Goal: Transaction & Acquisition: Purchase product/service

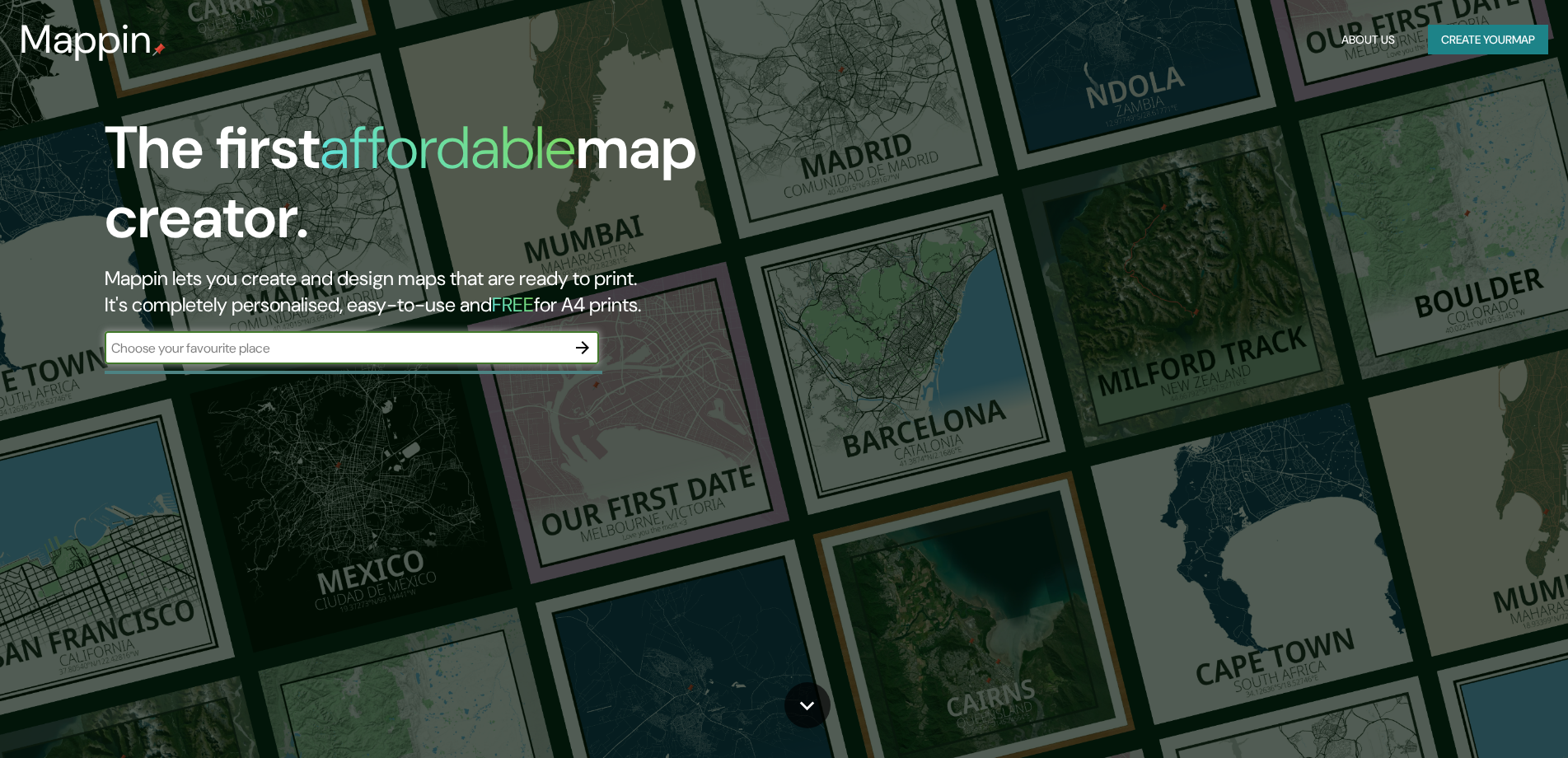
click at [348, 348] on input "text" at bounding box center [335, 348] width 461 height 19
type input "[GEOGRAPHIC_DATA]"
click at [586, 348] on icon "button" at bounding box center [582, 347] width 13 height 13
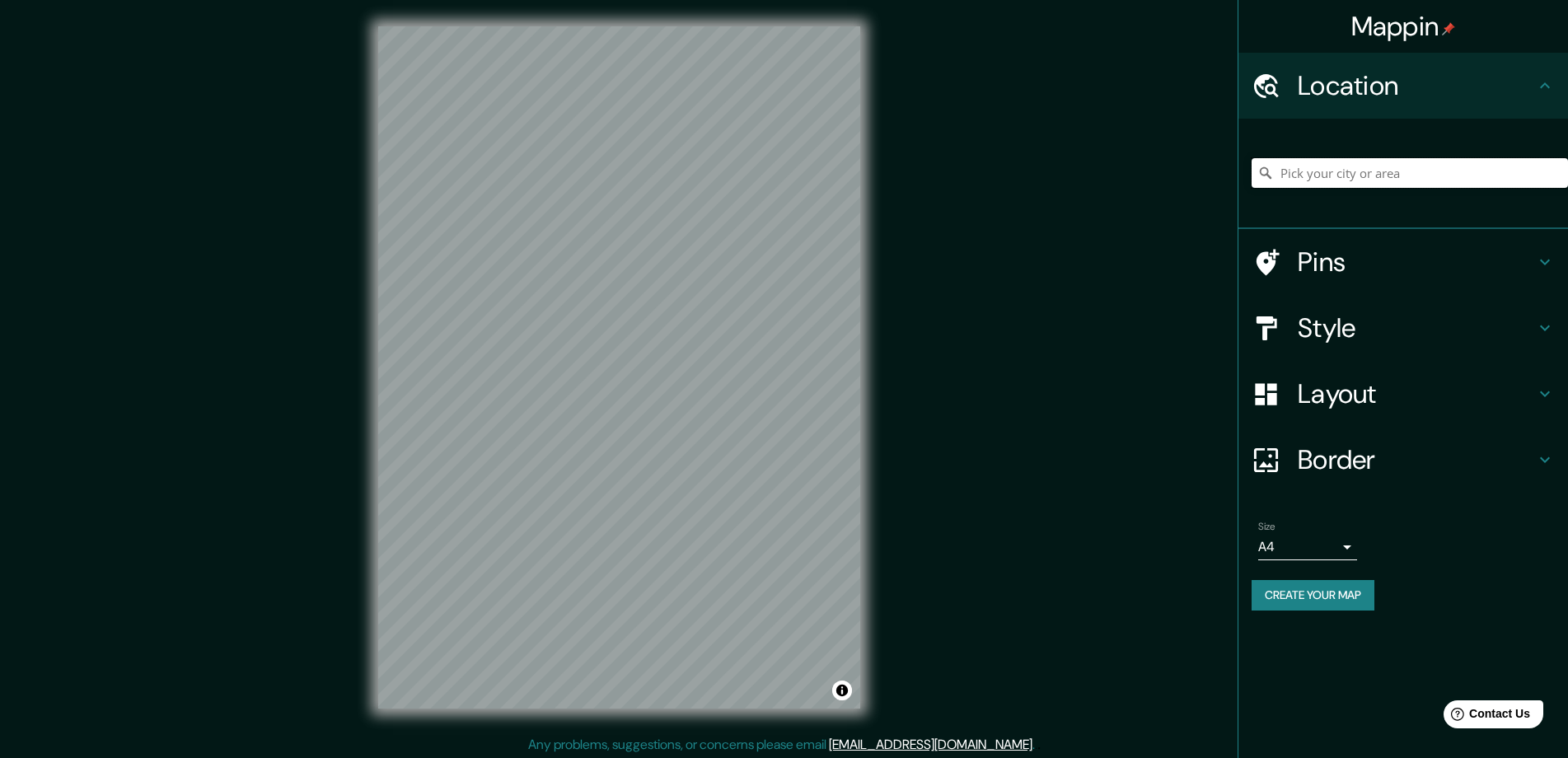
click at [1354, 172] on input "Pick your city or area" at bounding box center [1409, 173] width 316 height 30
paste input "[GEOGRAPHIC_DATA]"
type input "[GEOGRAPHIC_DATA], [GEOGRAPHIC_DATA]"
click at [1385, 330] on h4 "Style" at bounding box center [1416, 328] width 237 height 33
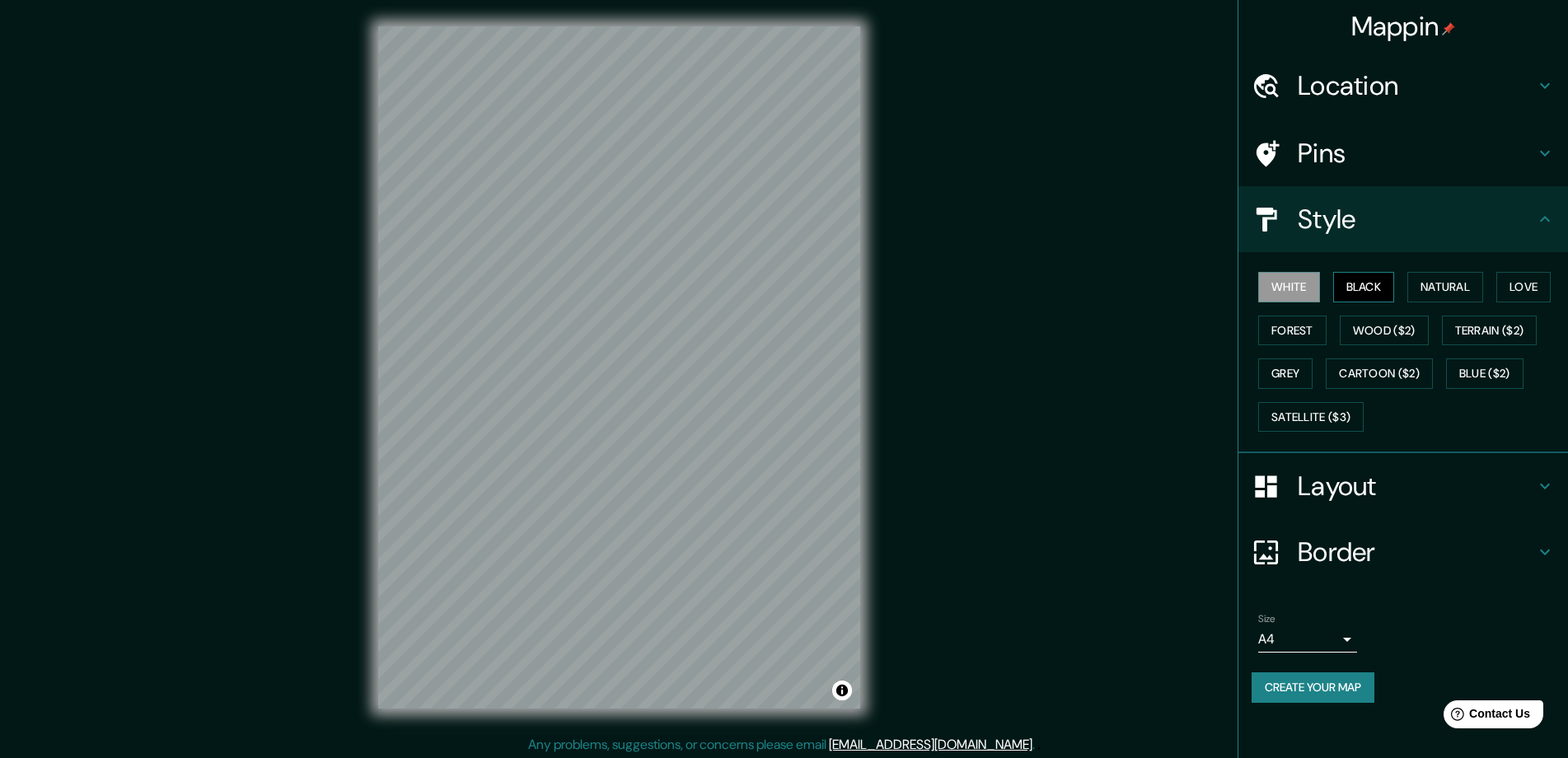
click at [1358, 284] on button "Black" at bounding box center [1364, 287] width 62 height 31
click at [1438, 289] on button "Natural" at bounding box center [1445, 287] width 76 height 31
click at [1391, 285] on button "Black" at bounding box center [1364, 287] width 62 height 31
click at [1353, 498] on h4 "Layout" at bounding box center [1416, 485] width 237 height 33
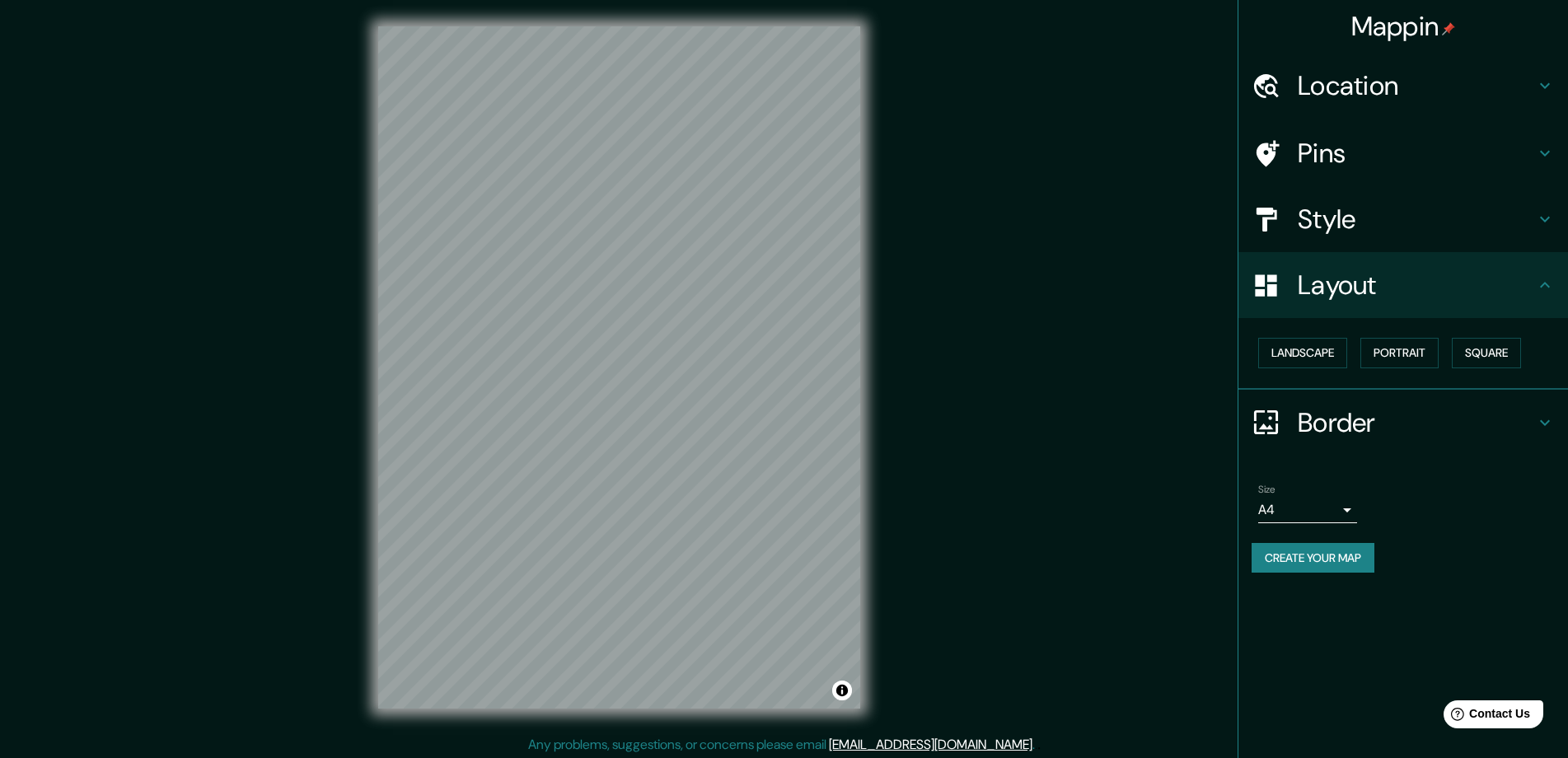
click at [1401, 336] on div "Landscape [GEOGRAPHIC_DATA]" at bounding box center [1409, 353] width 316 height 44
click at [1405, 341] on button "Portrait" at bounding box center [1399, 353] width 78 height 31
click at [1319, 367] on button "Landscape" at bounding box center [1302, 353] width 89 height 31
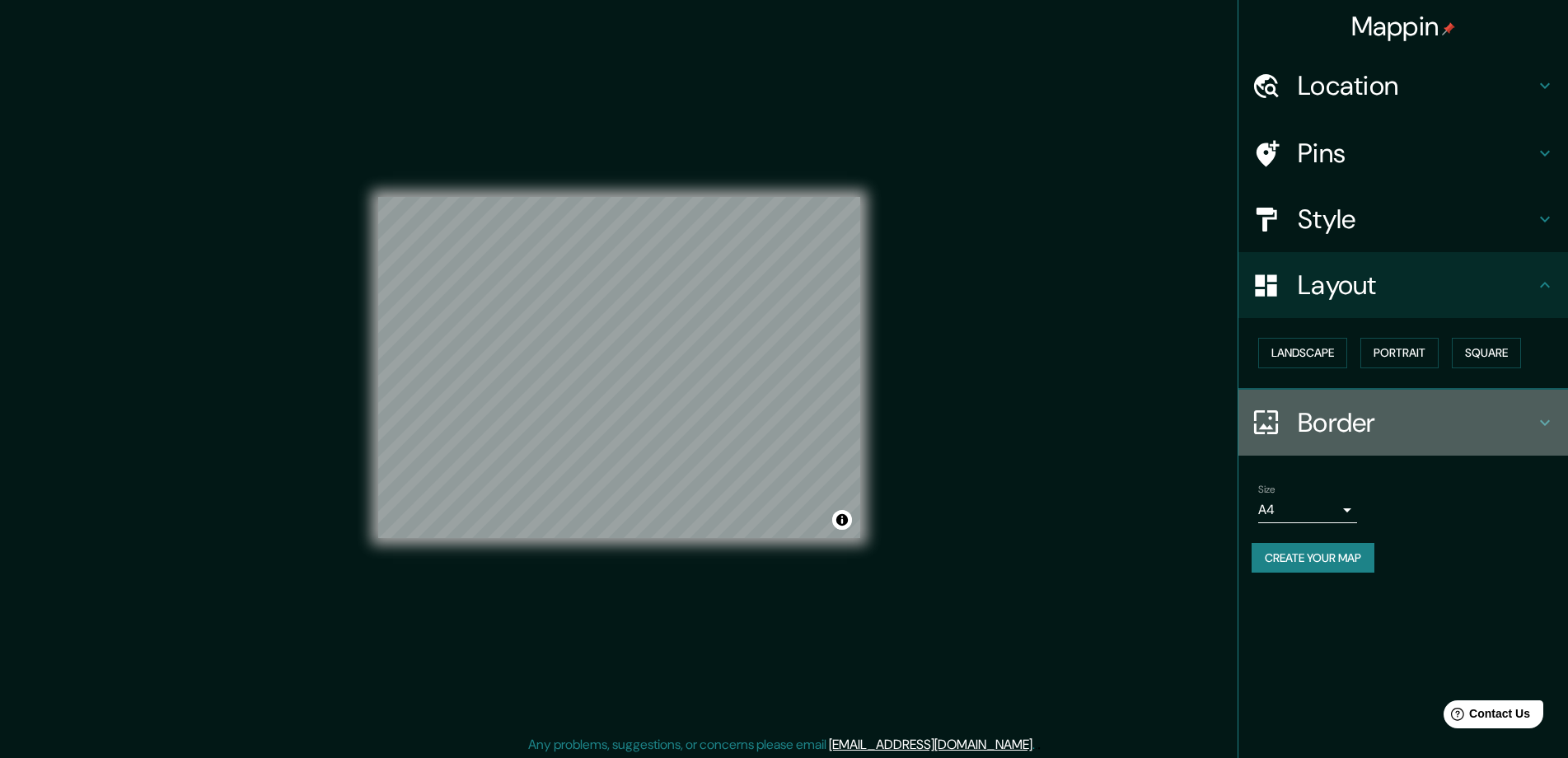
click at [1411, 425] on h4 "Border" at bounding box center [1416, 422] width 237 height 33
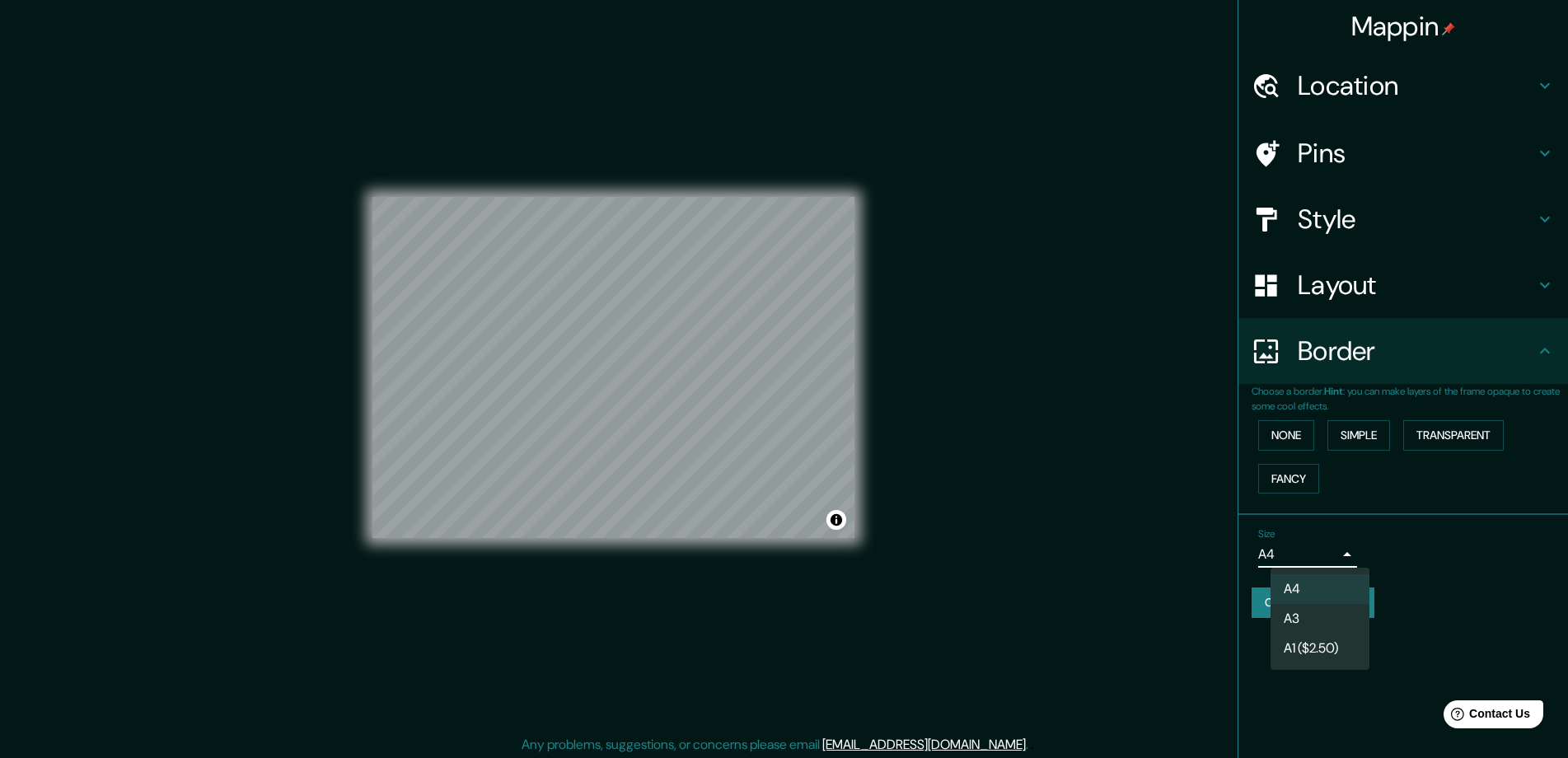
click at [1330, 545] on body "Mappin Location [GEOGRAPHIC_DATA], [GEOGRAPHIC_DATA], [GEOGRAPHIC_DATA] [GEOGRA…" at bounding box center [784, 379] width 1568 height 758
click at [1333, 610] on li "A3" at bounding box center [1320, 619] width 99 height 30
type input "a4"
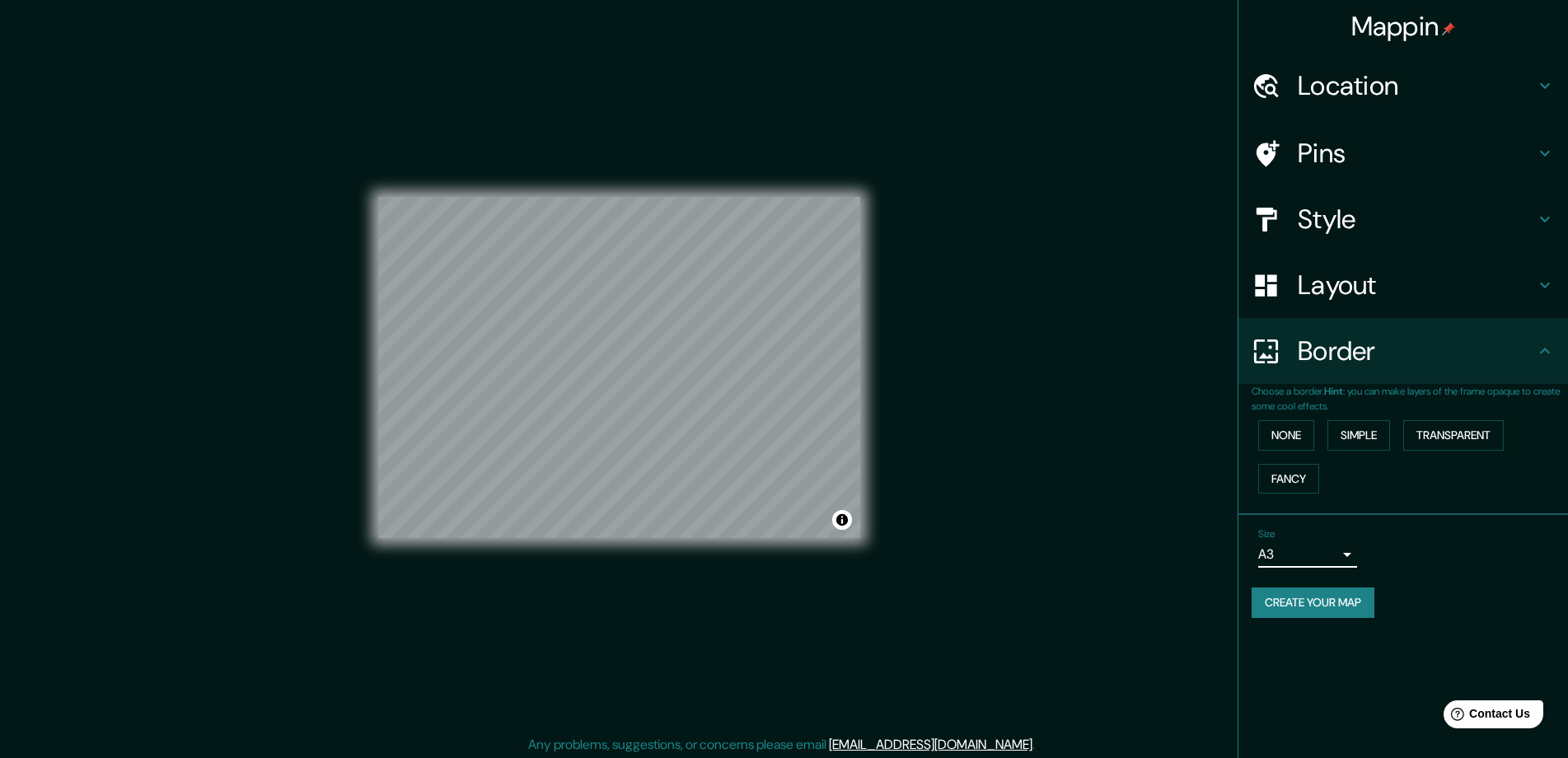
click at [1413, 537] on div "Size A3 a4" at bounding box center [1403, 548] width 303 height 52
drag, startPoint x: 1353, startPoint y: 440, endPoint x: 1331, endPoint y: 447, distance: 23.1
click at [1353, 441] on button "Simple" at bounding box center [1358, 435] width 63 height 31
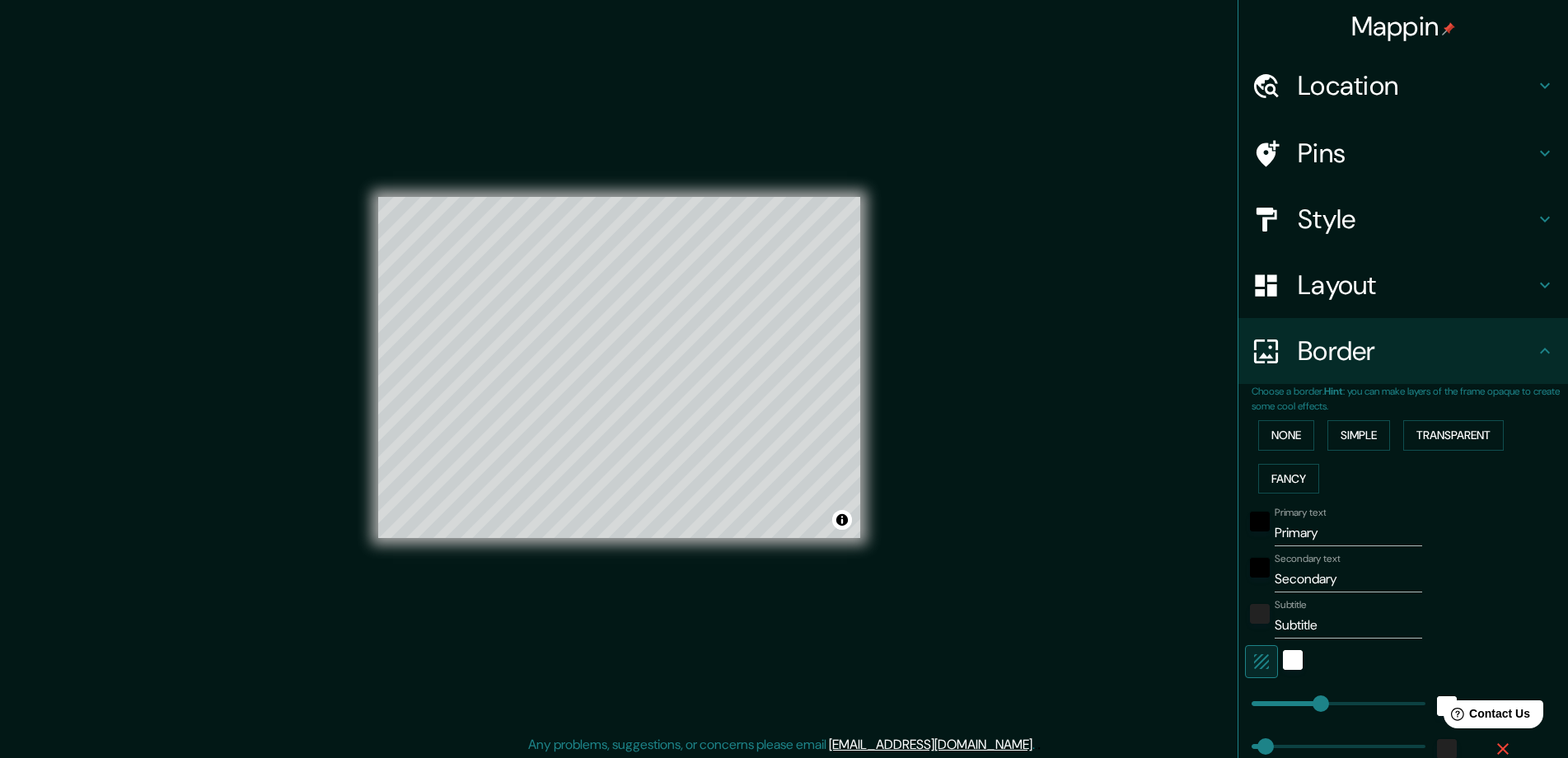
click at [1296, 453] on div "None Simple Transparent Fancy" at bounding box center [1409, 456] width 316 height 87
click at [1291, 446] on button "None" at bounding box center [1286, 435] width 56 height 31
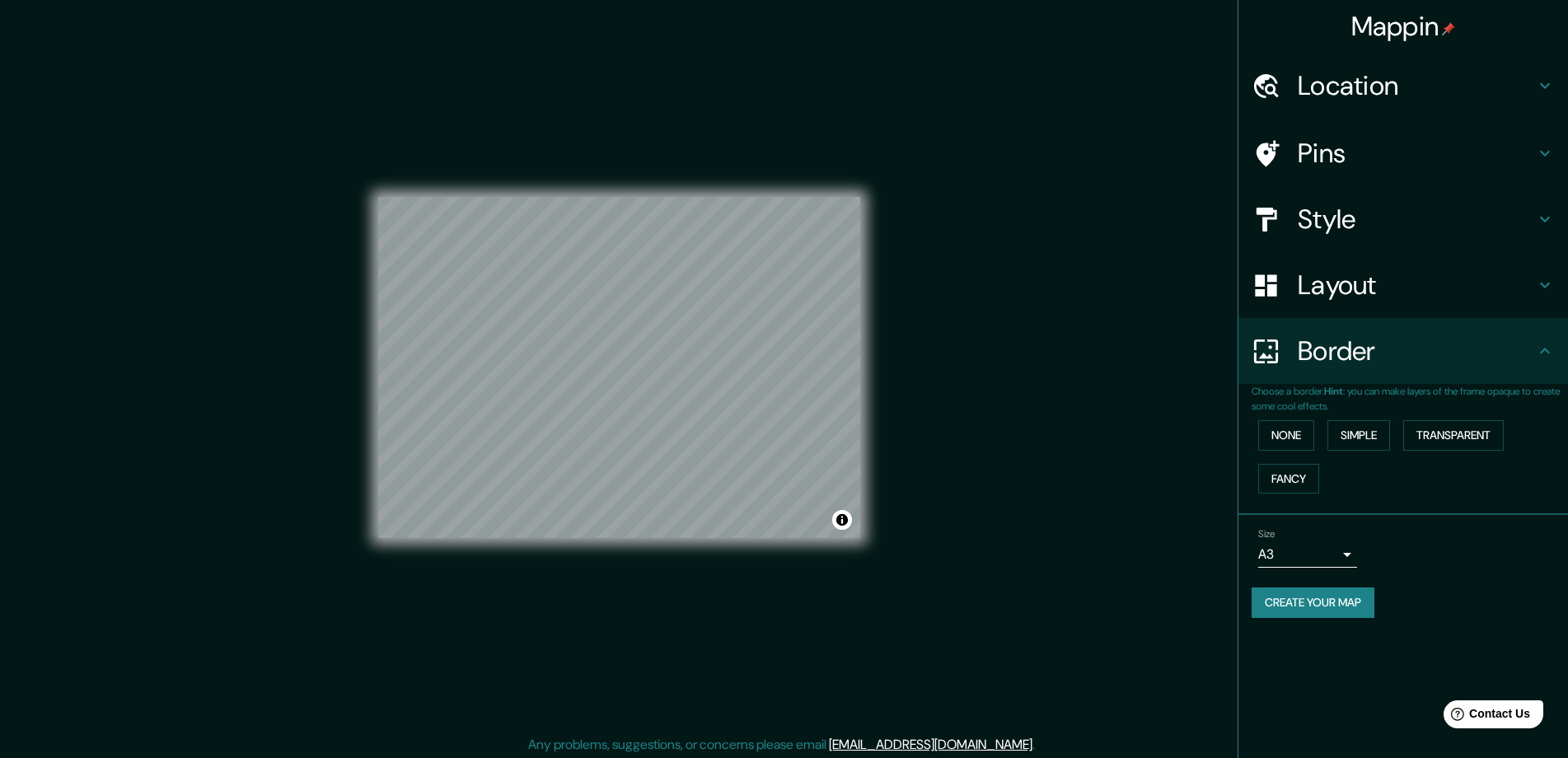
click at [1388, 281] on h4 "Layout" at bounding box center [1416, 285] width 237 height 33
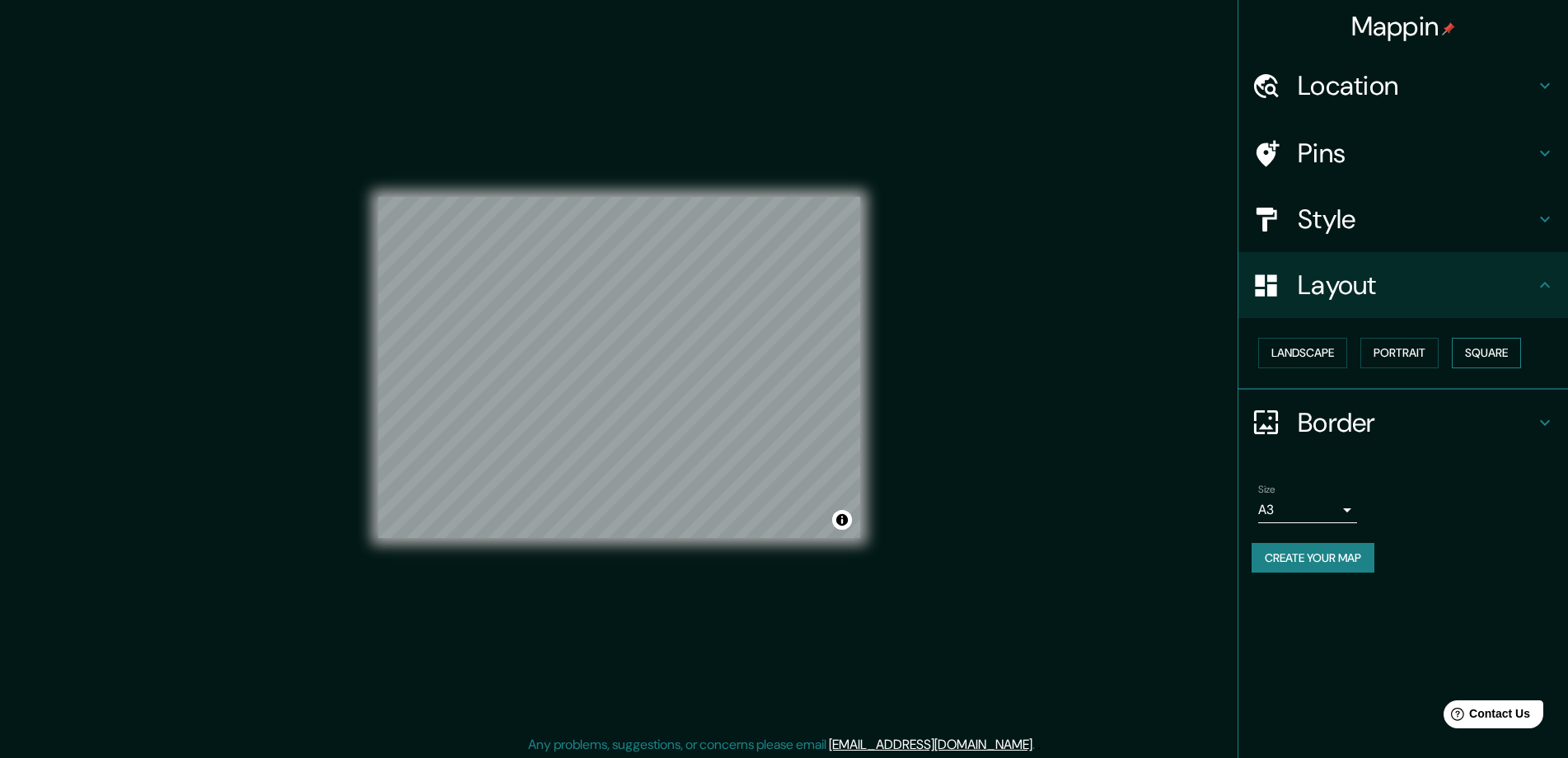
click at [1501, 358] on button "Square" at bounding box center [1486, 353] width 69 height 31
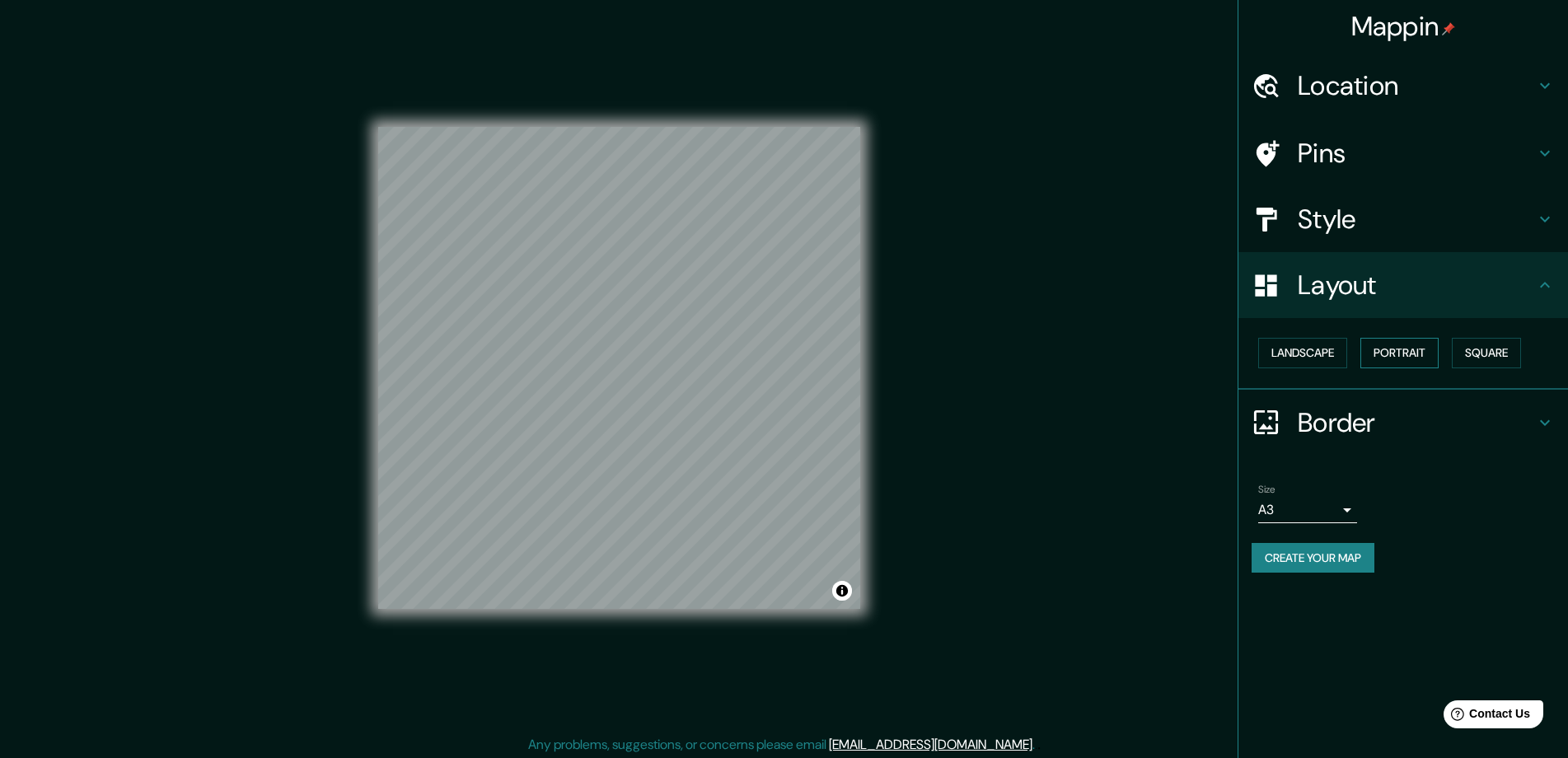
click at [1398, 351] on button "Portrait" at bounding box center [1399, 353] width 78 height 31
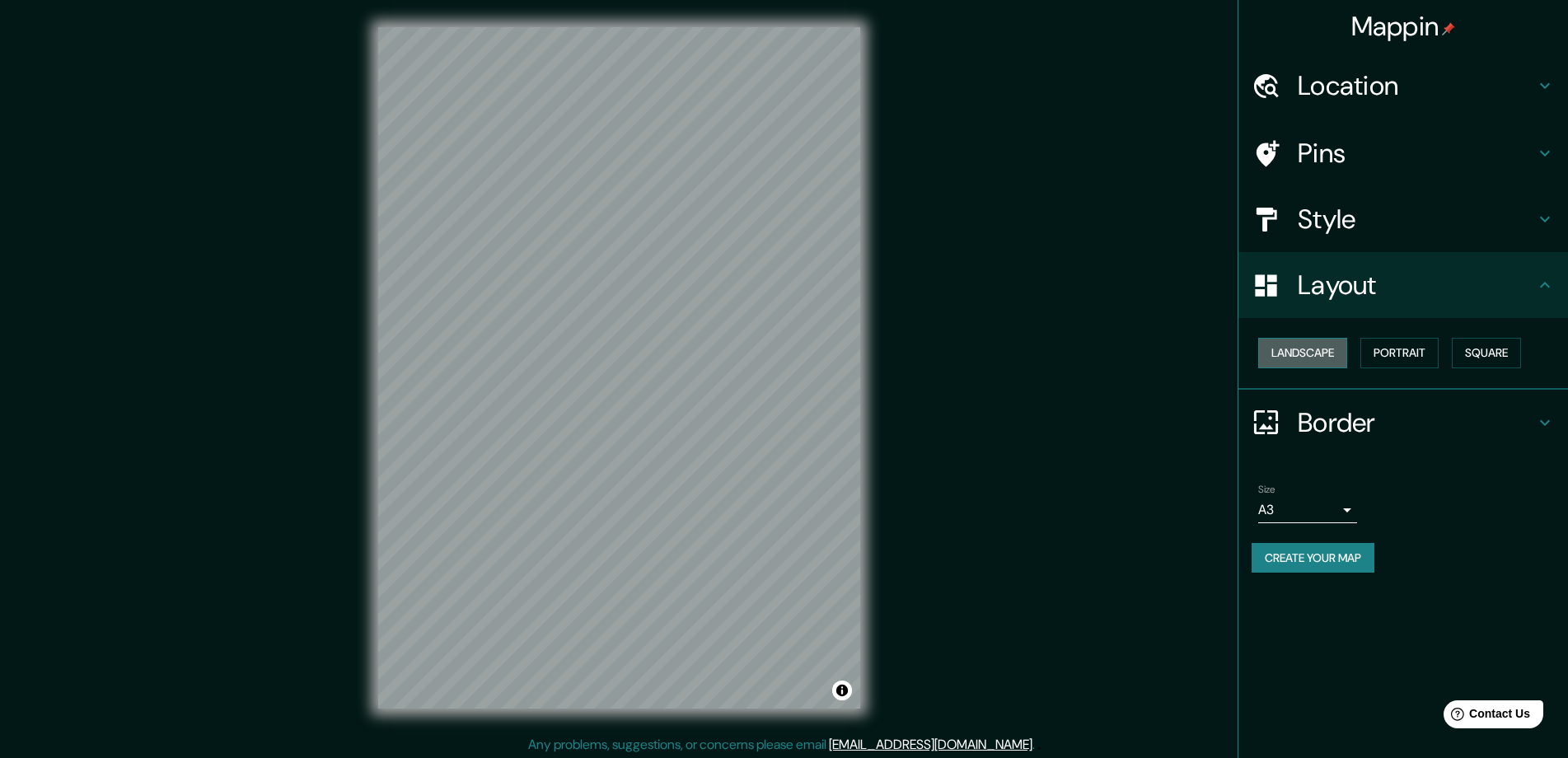
click at [1317, 356] on button "Landscape" at bounding box center [1302, 353] width 89 height 31
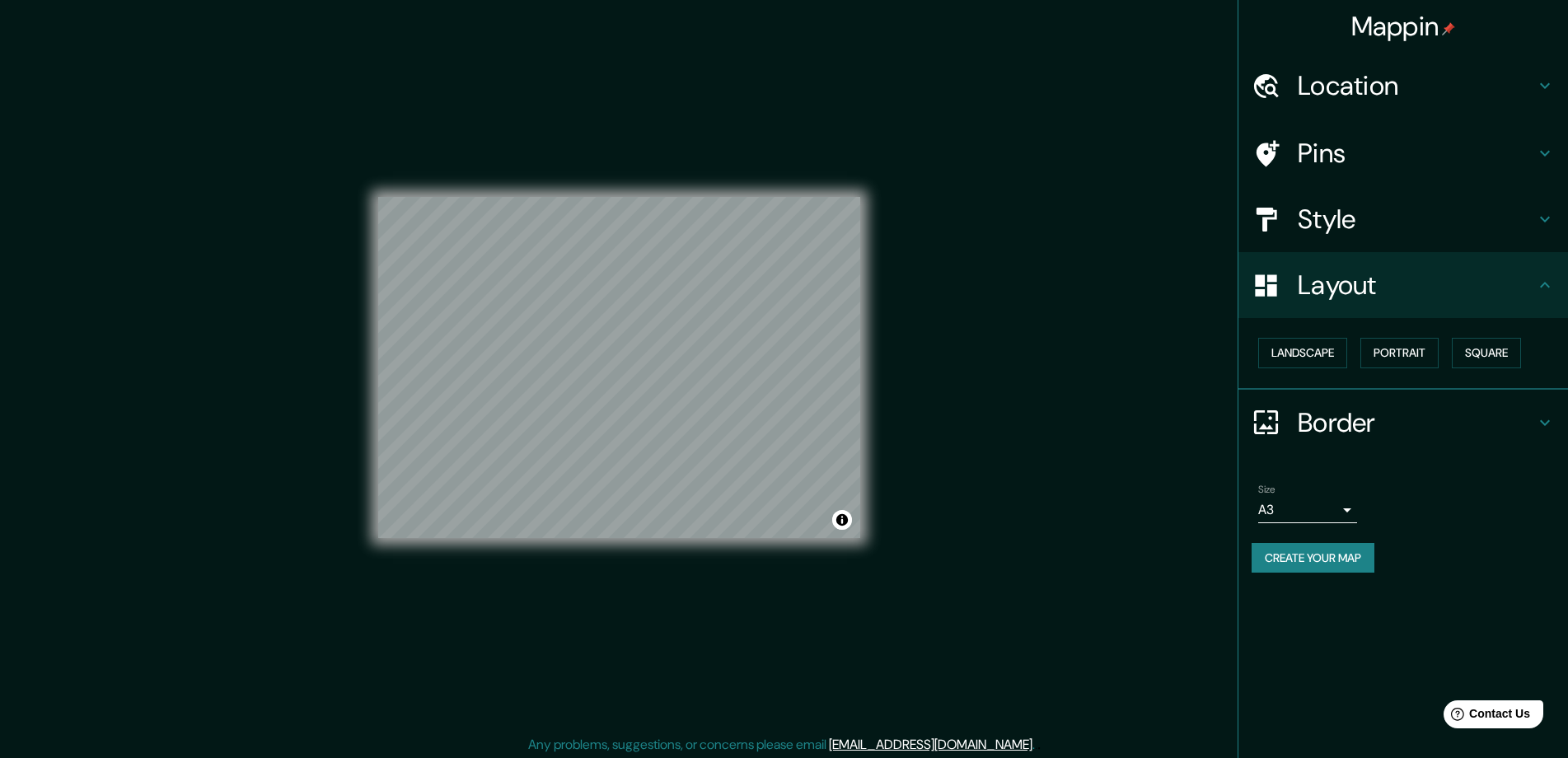
drag, startPoint x: 898, startPoint y: 597, endPoint x: 838, endPoint y: 563, distance: 69.0
click at [899, 596] on div "Mappin Location [GEOGRAPHIC_DATA], [GEOGRAPHIC_DATA], [GEOGRAPHIC_DATA] [GEOGRA…" at bounding box center [784, 381] width 1568 height 762
click at [654, 364] on div at bounding box center [655, 358] width 13 height 13
click at [1435, 215] on h4 "Style" at bounding box center [1416, 218] width 237 height 33
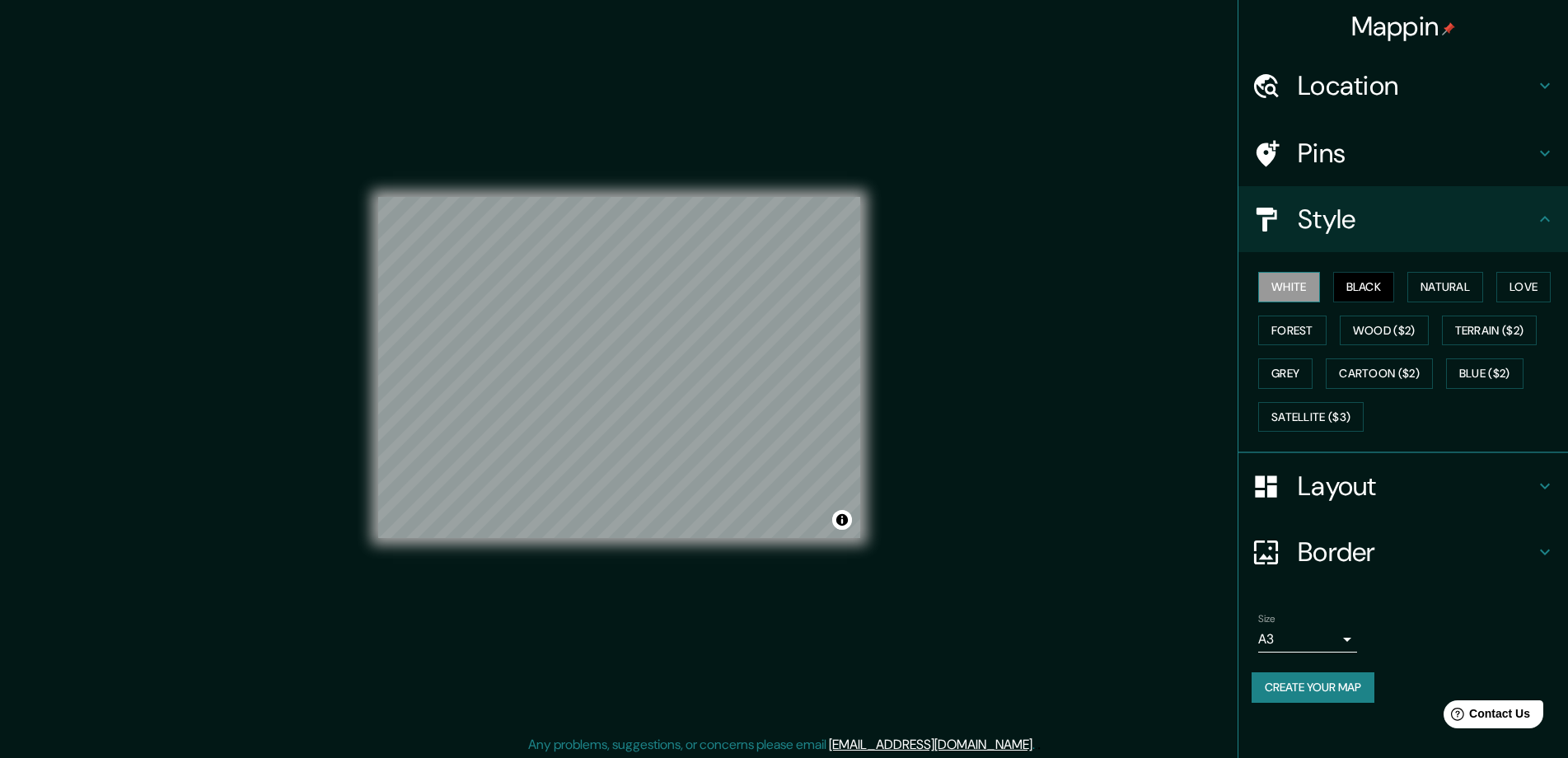
click at [1313, 288] on button "White" at bounding box center [1289, 287] width 62 height 31
click at [1364, 288] on button "Black" at bounding box center [1364, 287] width 62 height 31
click at [1267, 372] on button "Grey" at bounding box center [1285, 373] width 54 height 31
click at [1354, 293] on button "Black" at bounding box center [1364, 287] width 62 height 31
click at [1439, 280] on button "Natural" at bounding box center [1445, 287] width 76 height 31
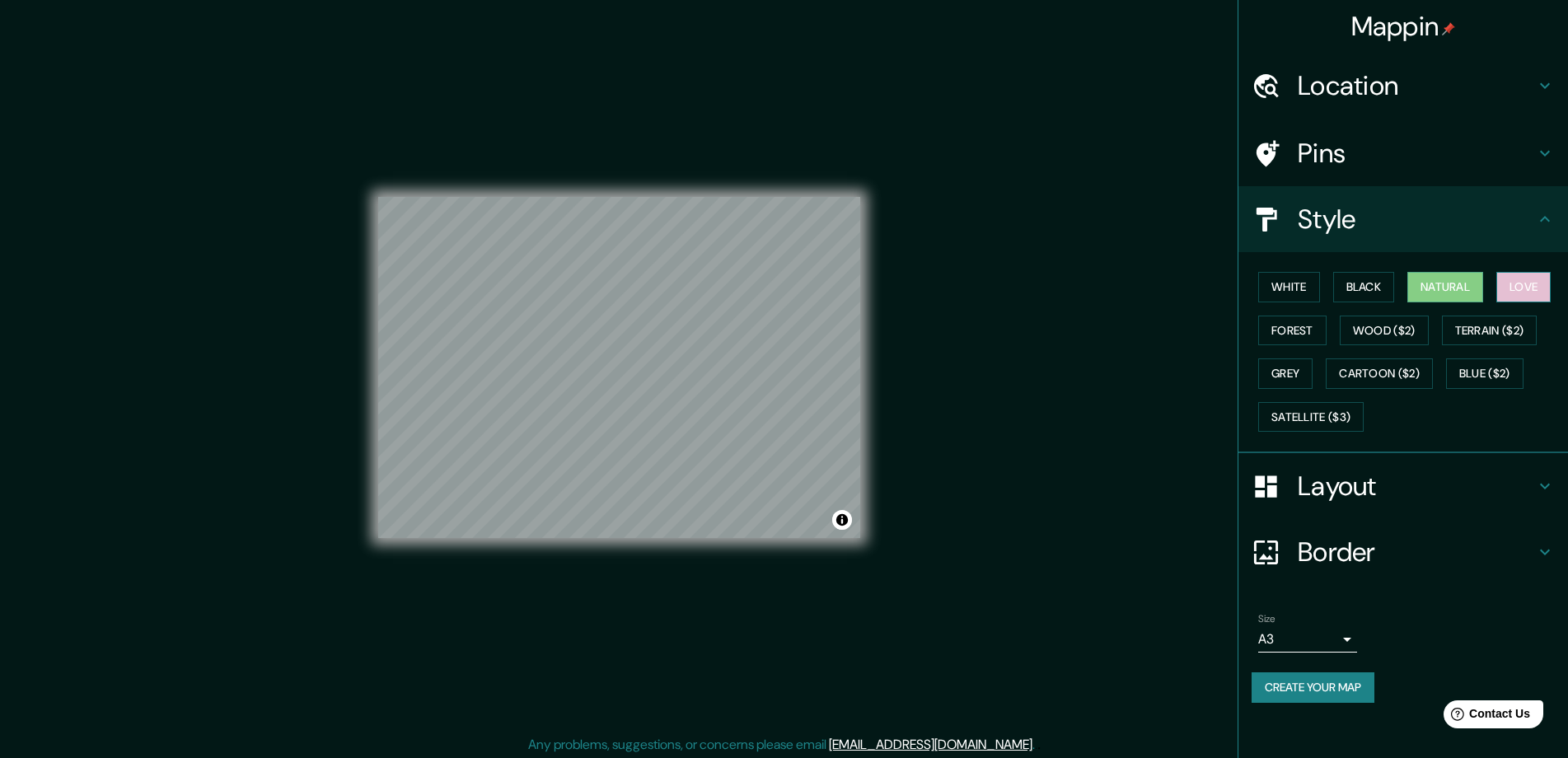
click at [1518, 280] on button "Love" at bounding box center [1523, 287] width 54 height 31
click at [1304, 334] on button "Forest" at bounding box center [1292, 330] width 68 height 31
click at [1368, 277] on button "Black" at bounding box center [1364, 287] width 62 height 31
click at [1457, 210] on h4 "Style" at bounding box center [1416, 218] width 237 height 33
click at [1557, 214] on div "Style" at bounding box center [1403, 219] width 329 height 66
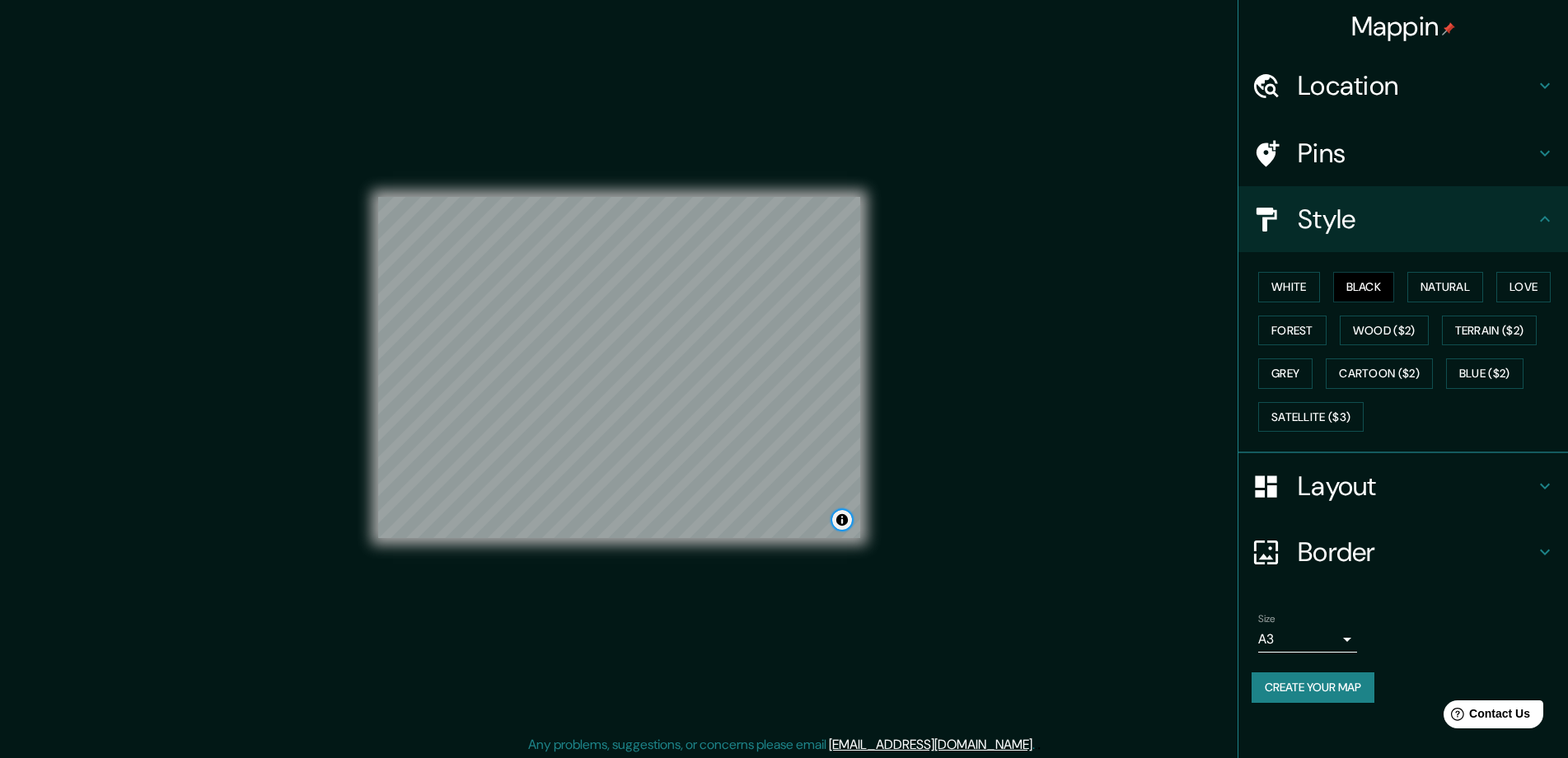
click at [847, 519] on button "Toggle attribution" at bounding box center [842, 519] width 20 height 20
click at [636, 409] on div at bounding box center [634, 405] width 13 height 13
click at [1338, 693] on button "Create your map" at bounding box center [1313, 687] width 123 height 31
click at [1328, 675] on button "Create your map" at bounding box center [1313, 687] width 123 height 31
click at [1332, 671] on div "Size A3 a4 Create your map" at bounding box center [1403, 661] width 303 height 109
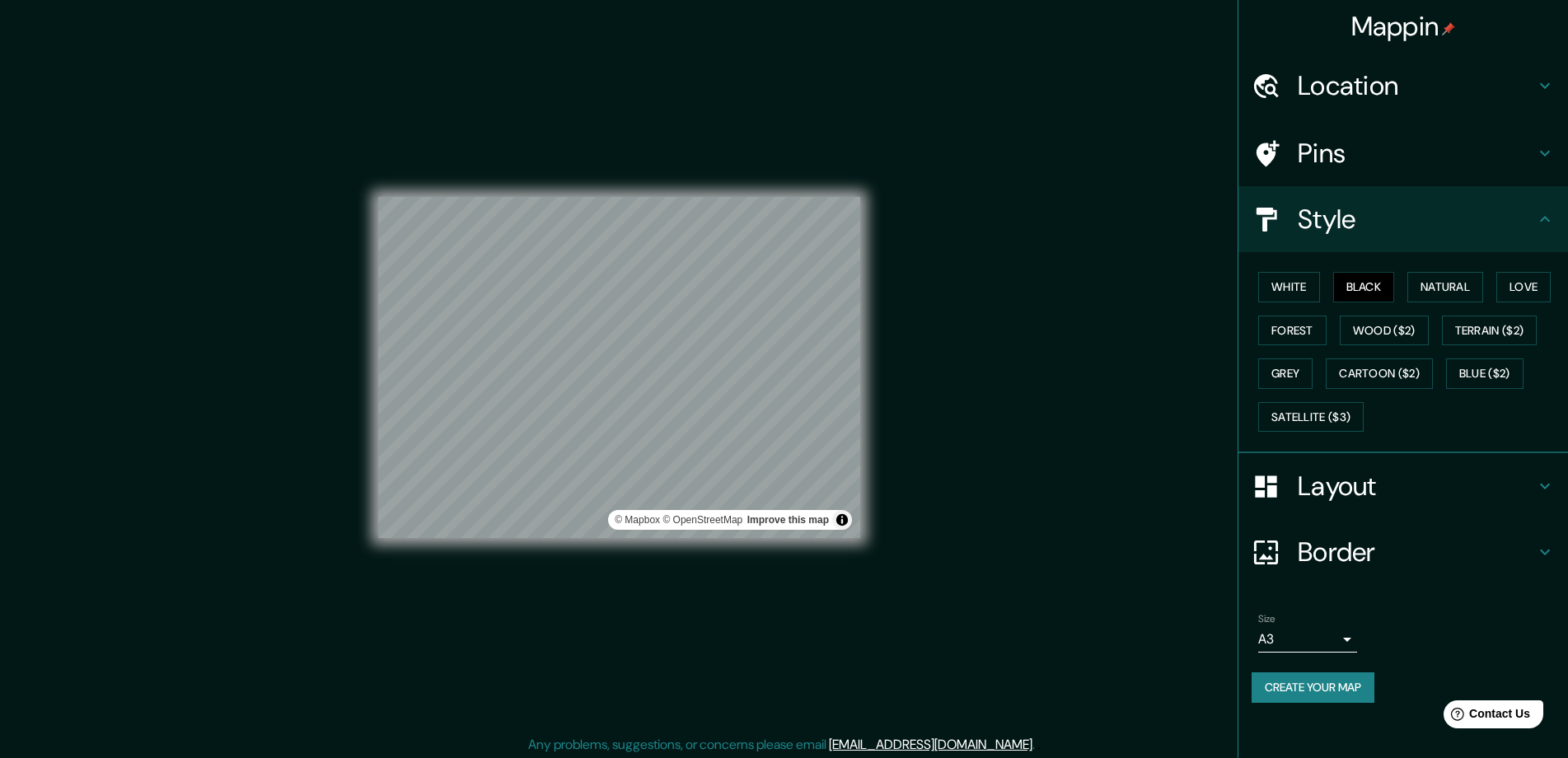
click at [1337, 693] on button "Create your map" at bounding box center [1313, 687] width 123 height 31
click at [1434, 201] on div "Style" at bounding box center [1403, 219] width 329 height 66
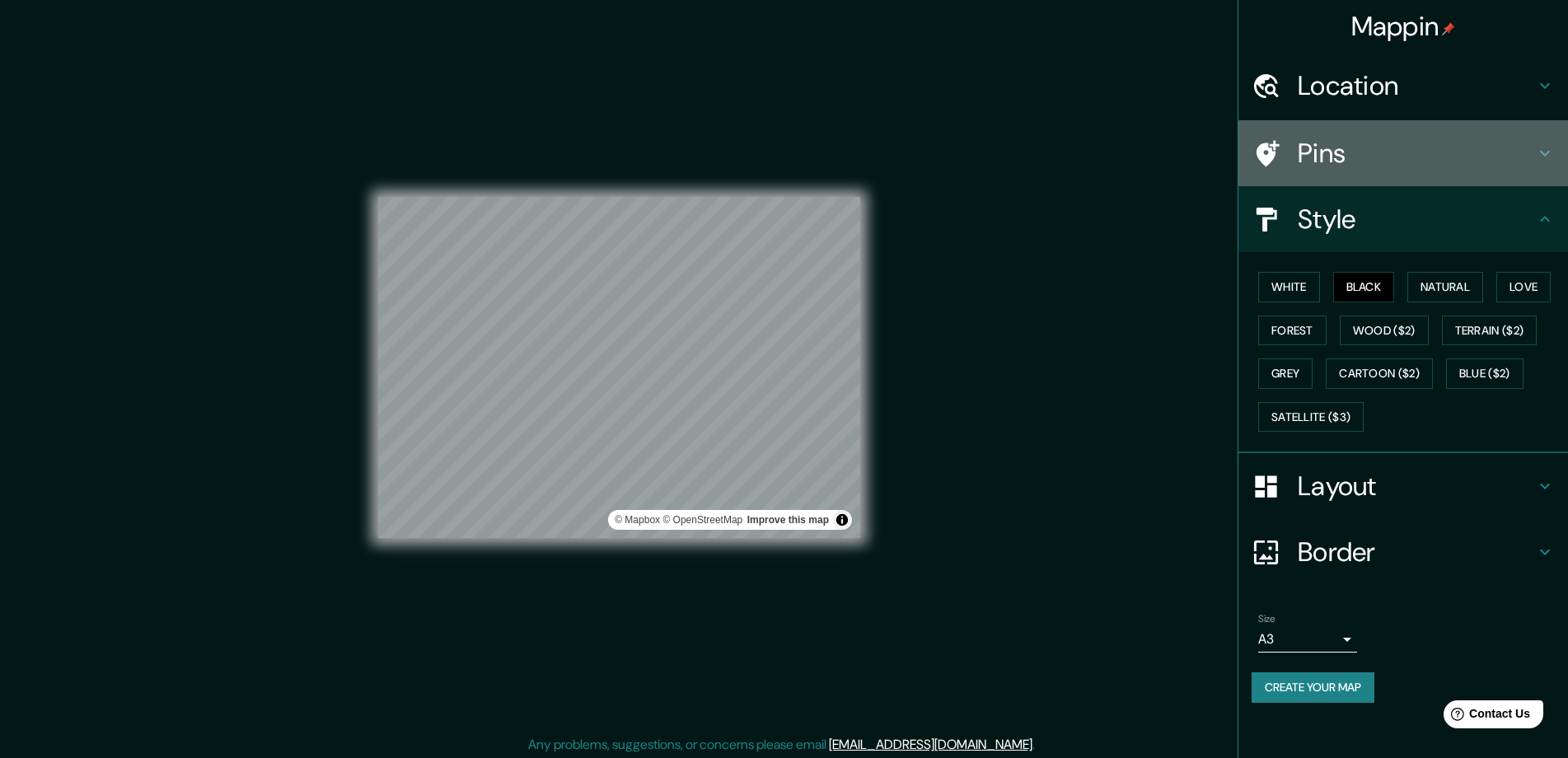
click at [1431, 144] on h4 "Pins" at bounding box center [1416, 153] width 237 height 33
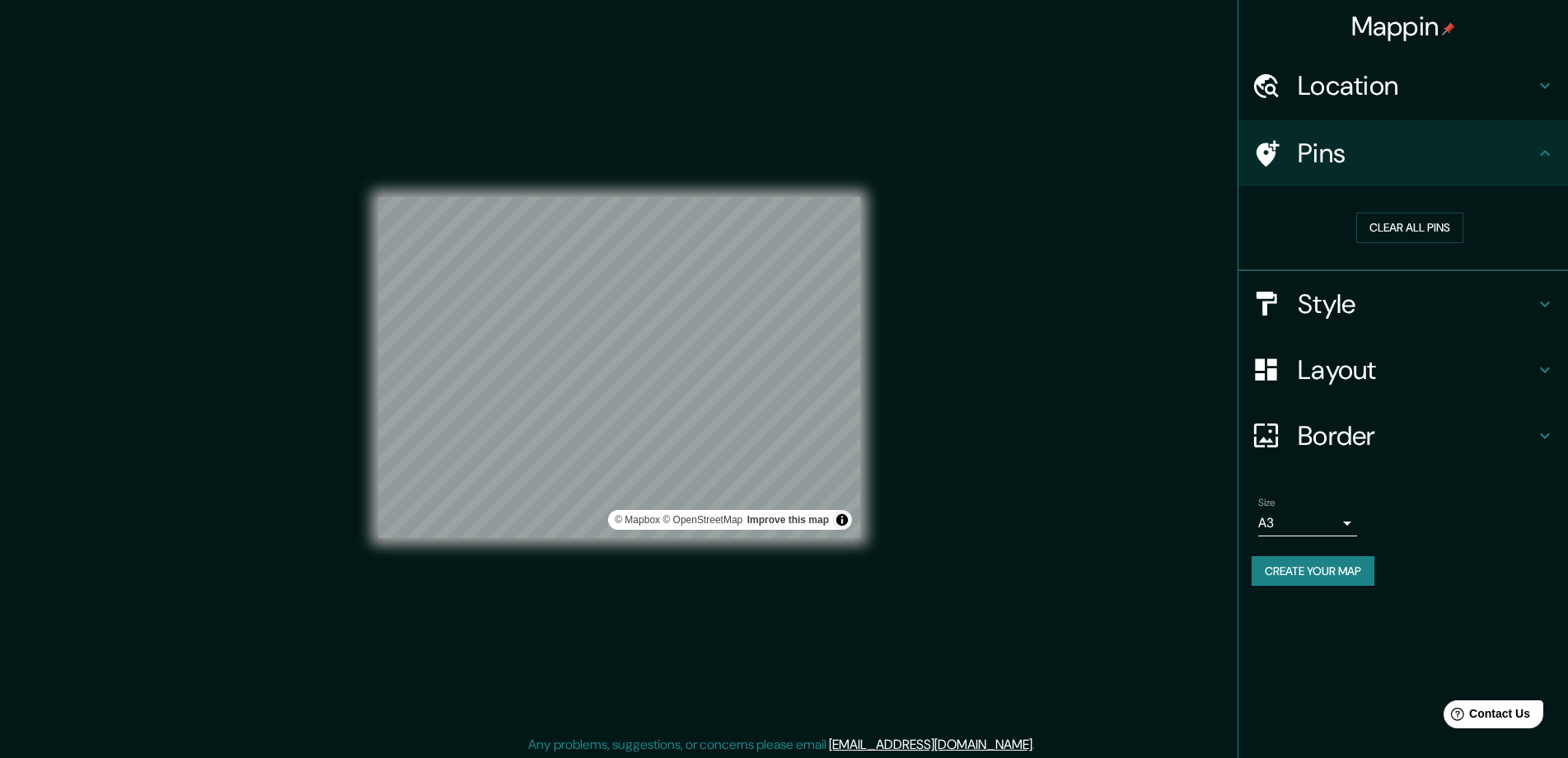
click at [1543, 142] on div "Pins" at bounding box center [1403, 153] width 329 height 66
click at [1544, 81] on icon at bounding box center [1545, 85] width 20 height 20
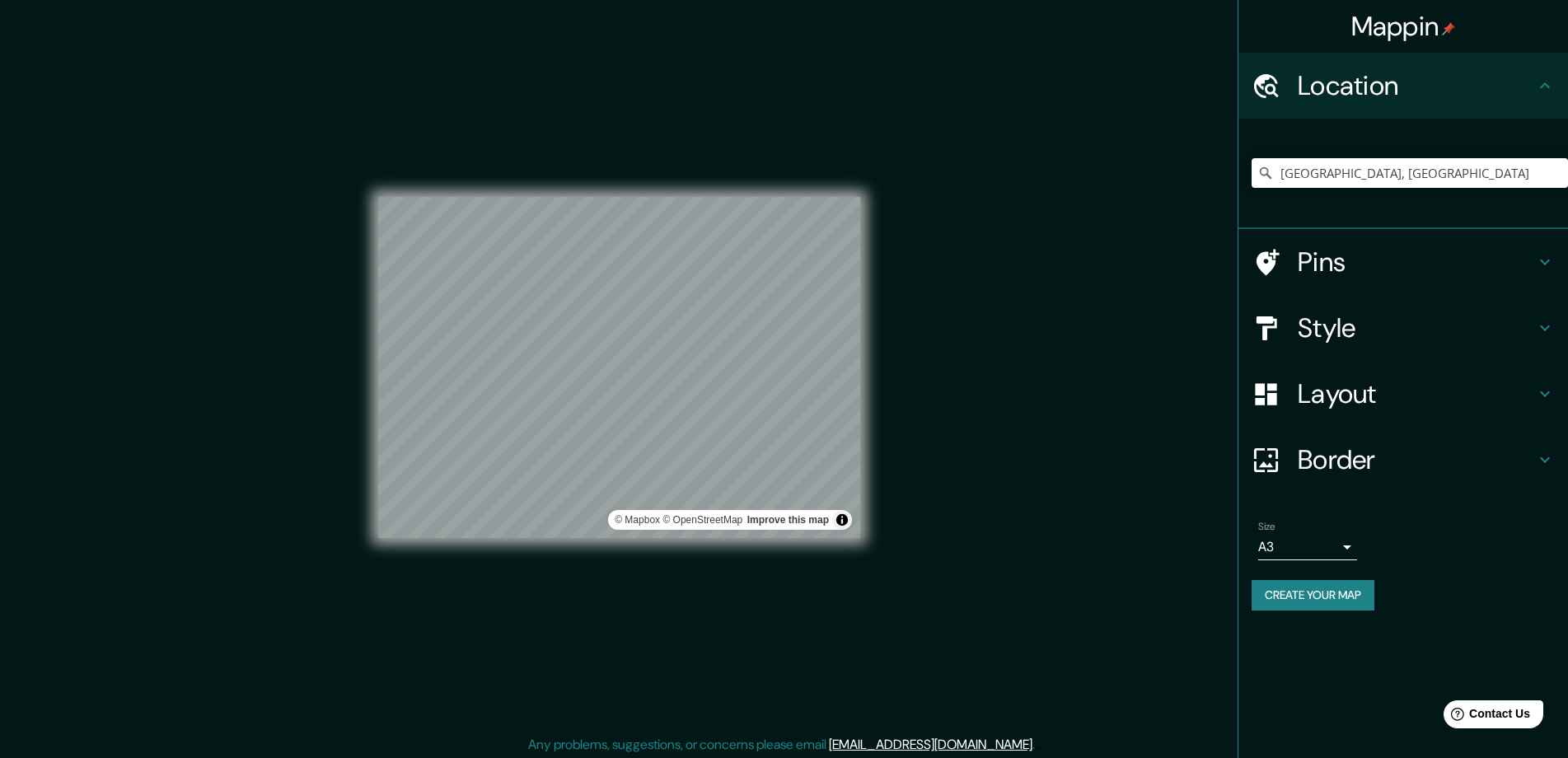
click at [1545, 99] on div "Location" at bounding box center [1403, 85] width 329 height 66
click at [1557, 88] on div "Location" at bounding box center [1403, 85] width 329 height 66
click at [877, 229] on div "© Mapbox © OpenStreetMap Improve this map" at bounding box center [619, 367] width 535 height 735
click at [1318, 588] on button "Create your map" at bounding box center [1313, 595] width 123 height 31
click at [1324, 438] on div "Border" at bounding box center [1403, 459] width 329 height 66
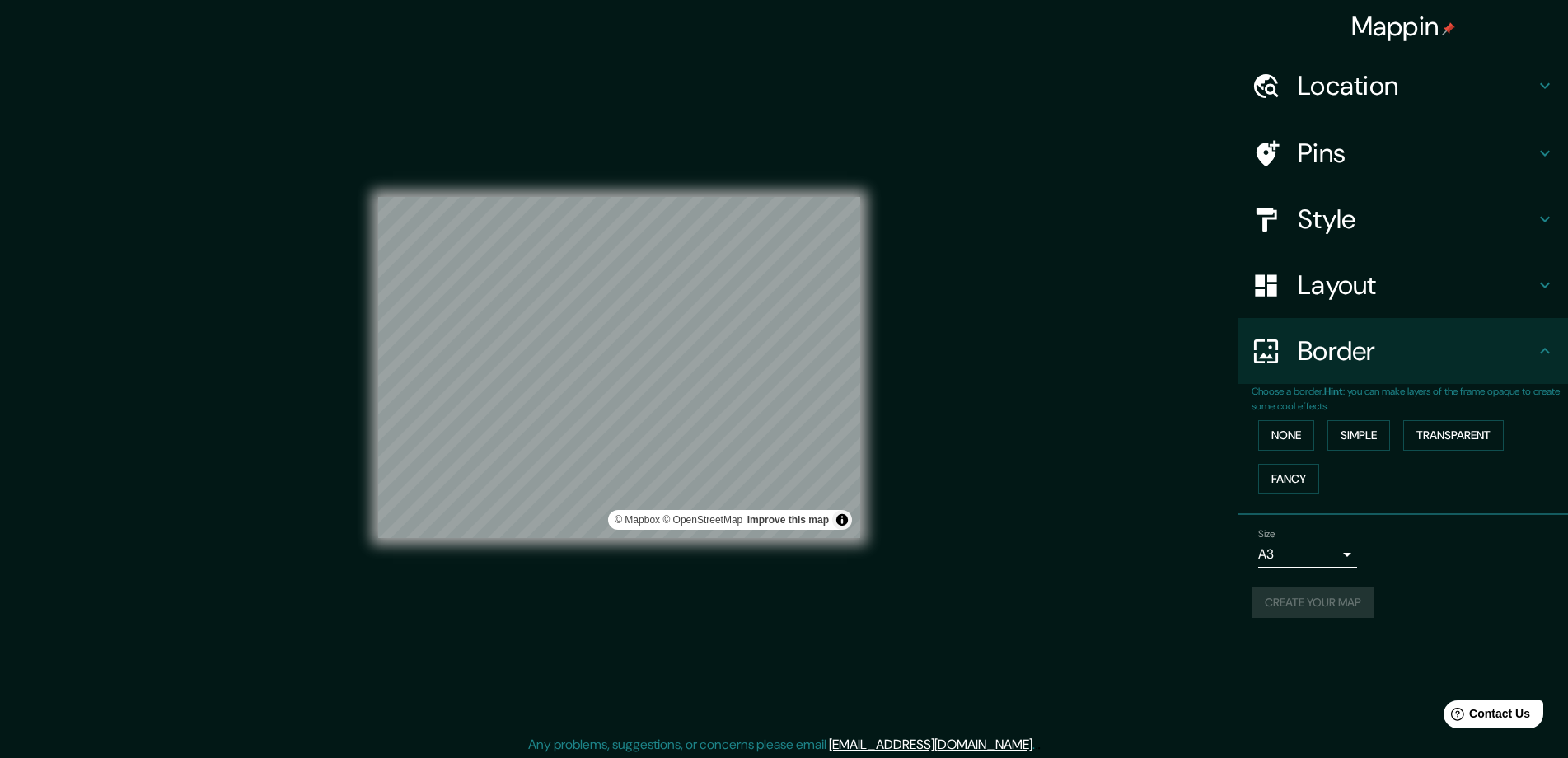
click at [1337, 549] on body "Mappin Location [GEOGRAPHIC_DATA], [GEOGRAPHIC_DATA], [GEOGRAPHIC_DATA] [GEOGRA…" at bounding box center [784, 379] width 1568 height 758
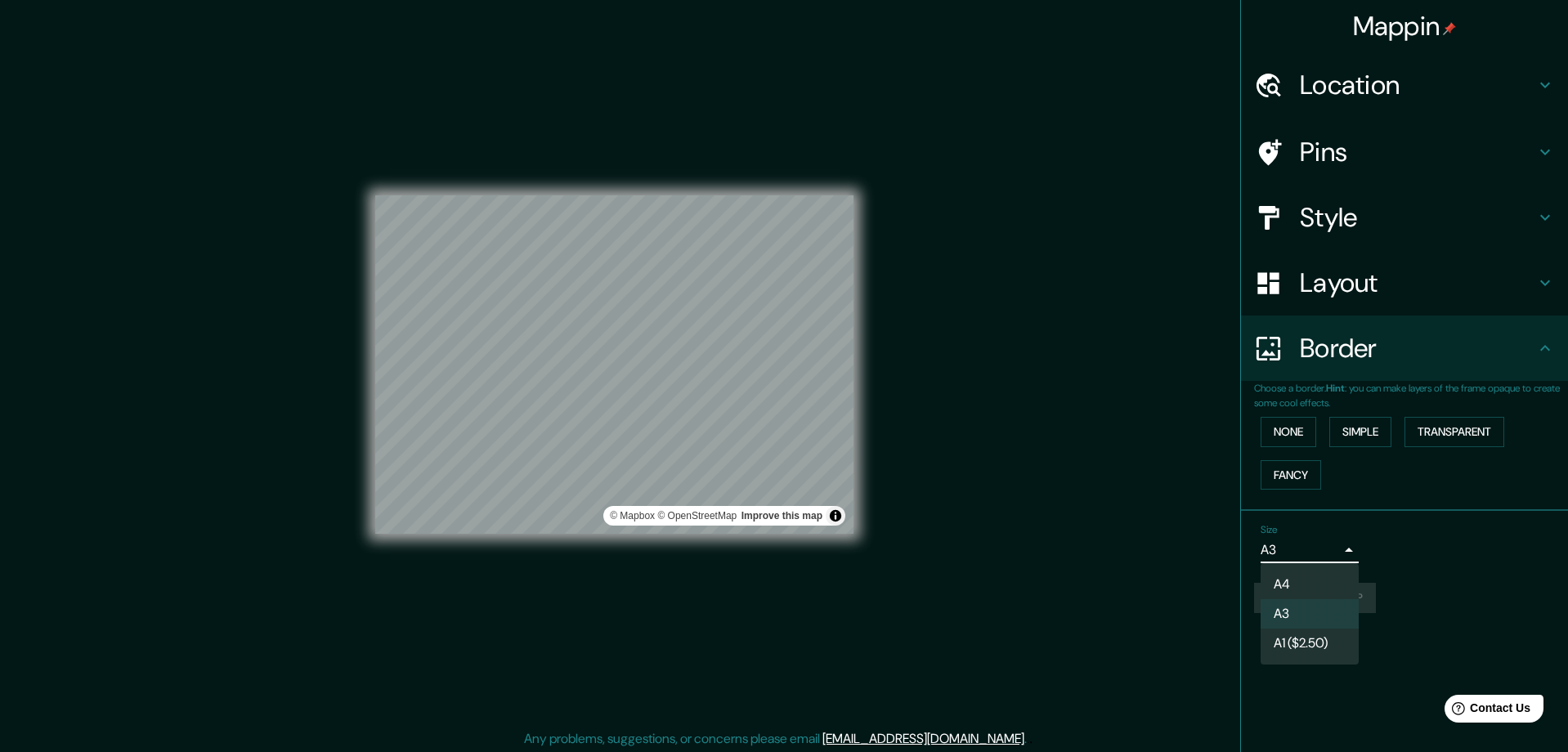
click at [1353, 545] on div at bounding box center [784, 376] width 1568 height 752
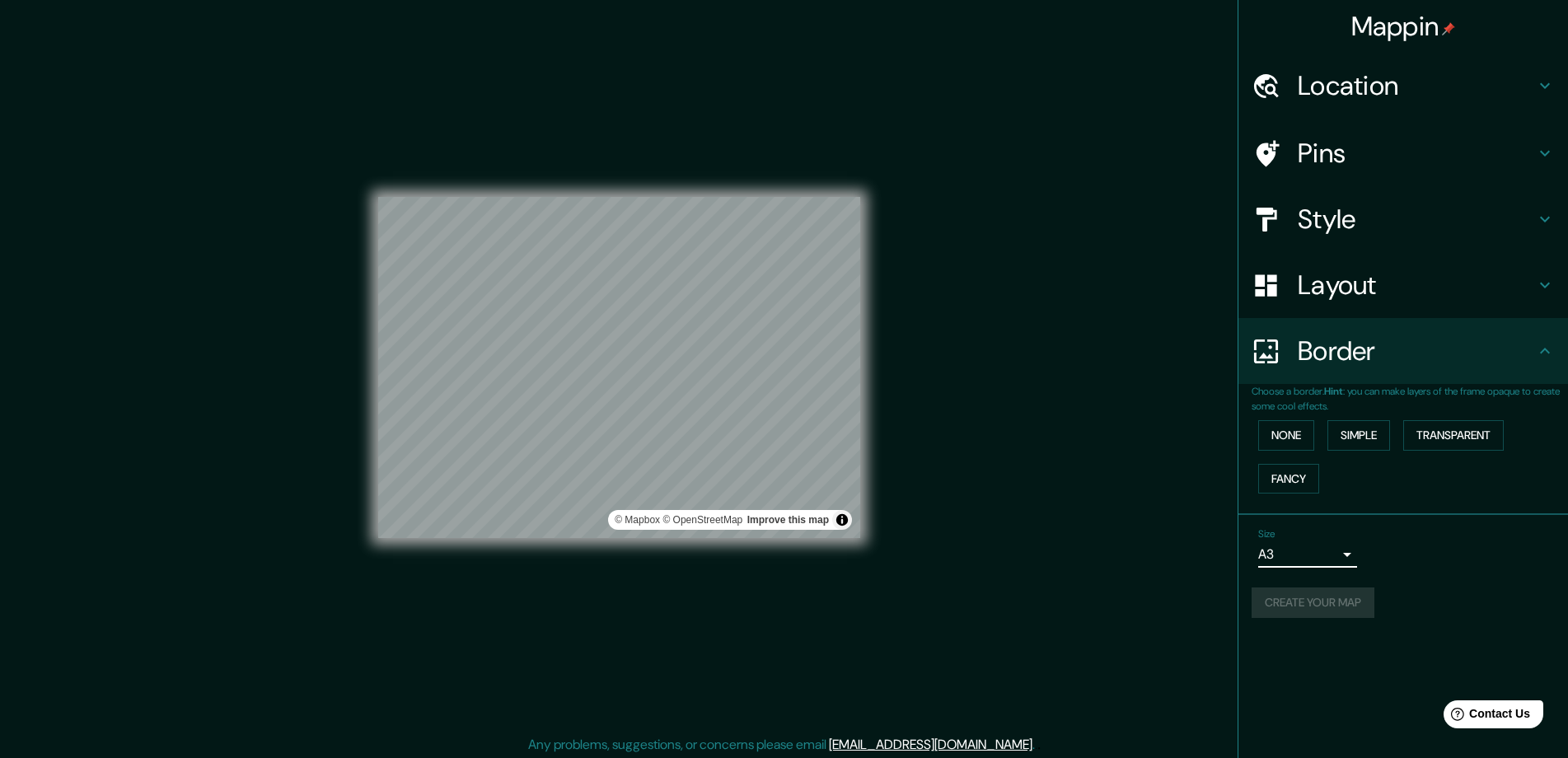
click at [1459, 557] on div "A4 A3 A1 ($2.50)" at bounding box center [784, 379] width 1568 height 758
click at [1290, 440] on button "None" at bounding box center [1286, 435] width 56 height 31
click at [1473, 317] on div "Layout" at bounding box center [1403, 285] width 329 height 66
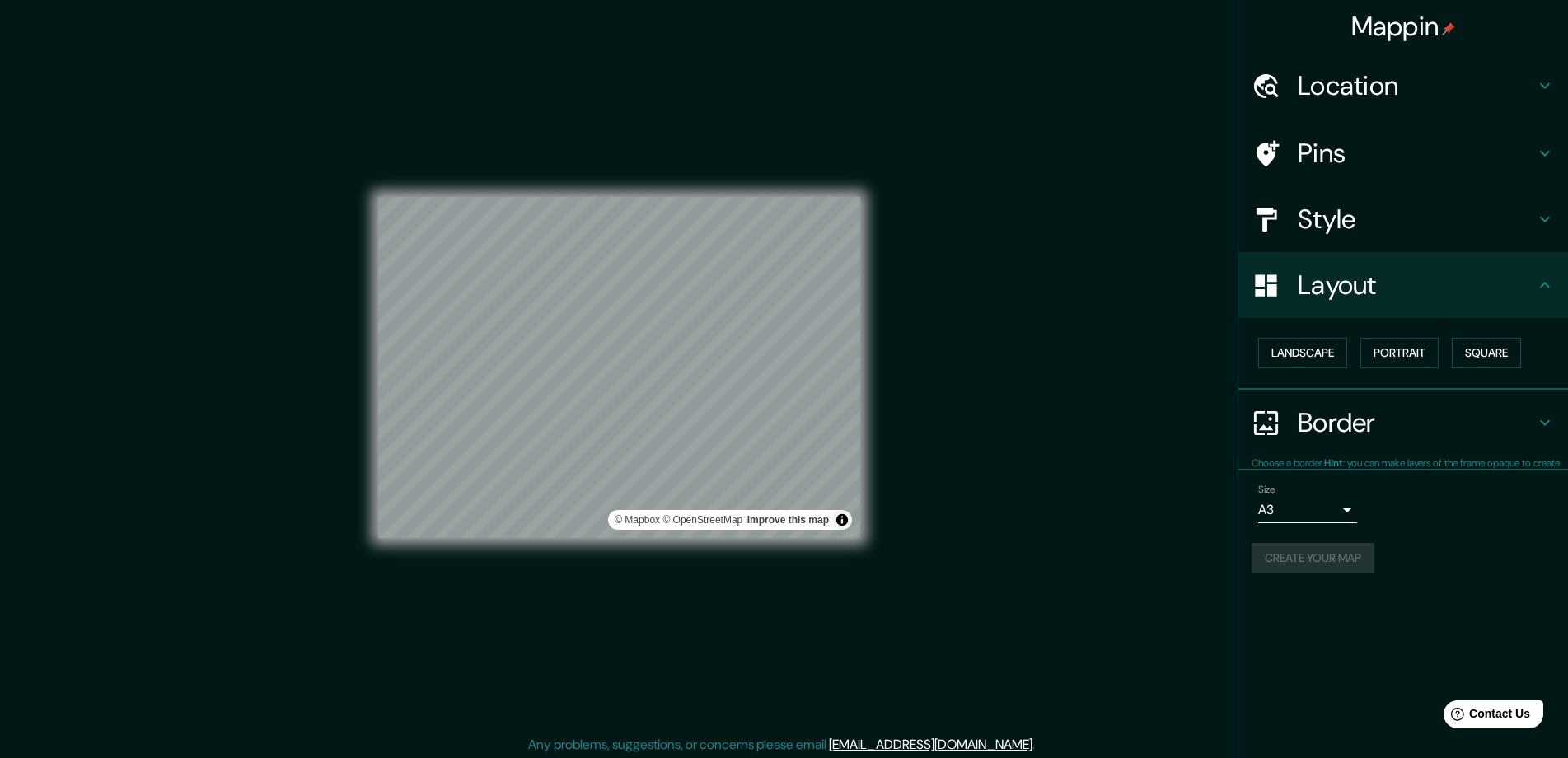
click at [1472, 257] on div "Layout" at bounding box center [1403, 285] width 329 height 66
click at [1470, 205] on h4 "Style" at bounding box center [1416, 218] width 237 height 33
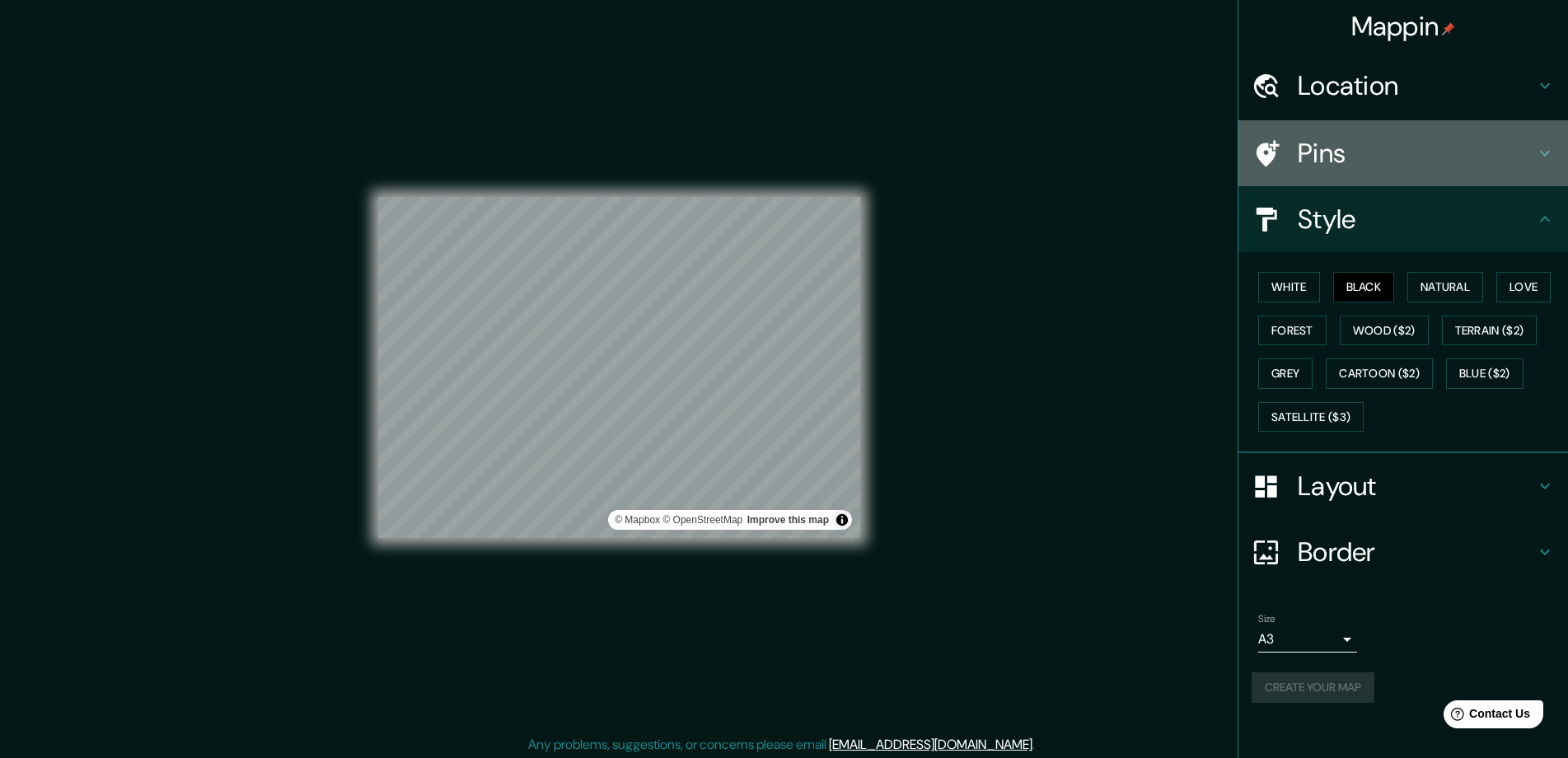
click at [1451, 128] on div "Pins" at bounding box center [1403, 153] width 329 height 66
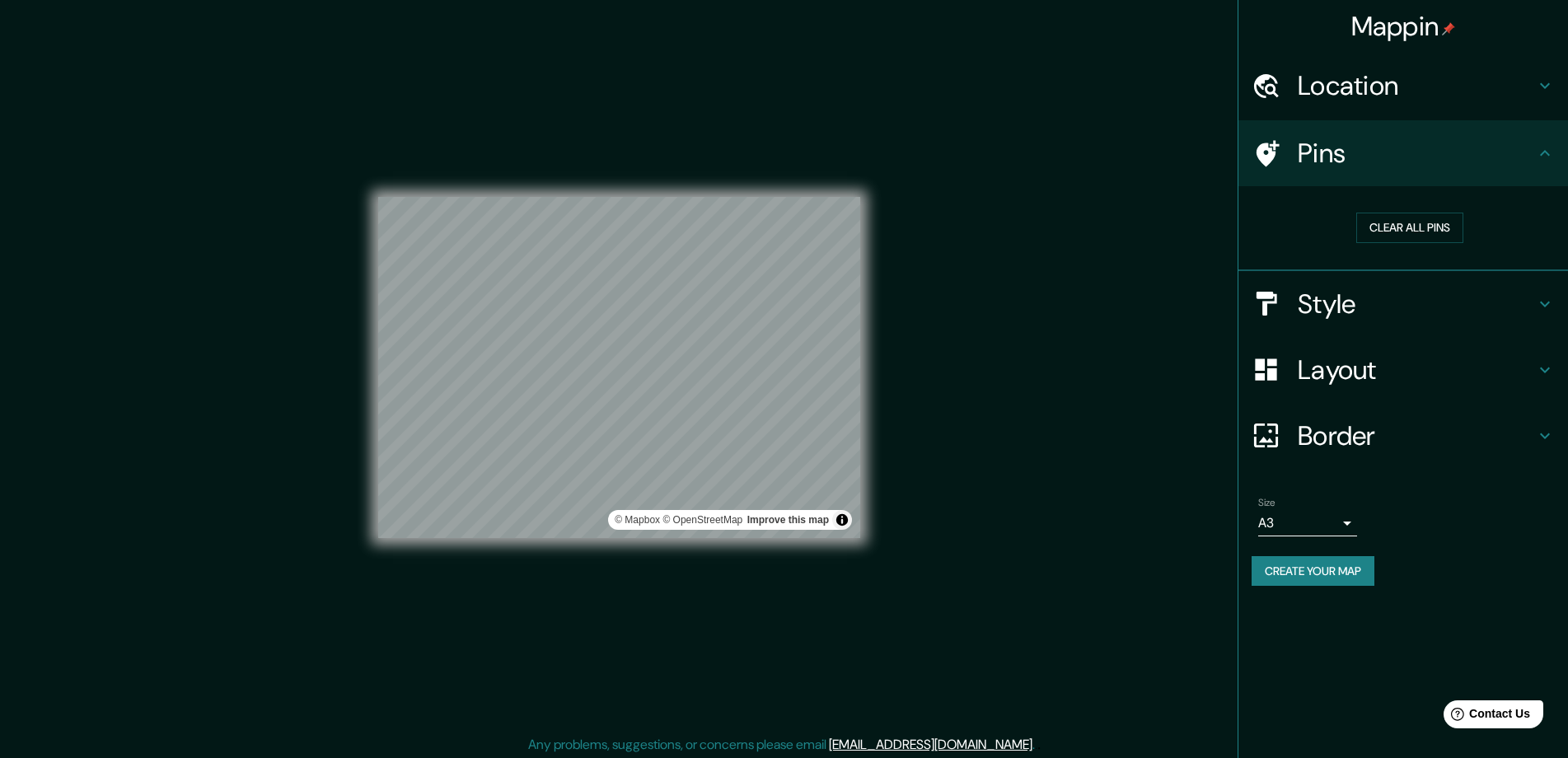
click at [1454, 88] on h4 "Location" at bounding box center [1416, 85] width 237 height 33
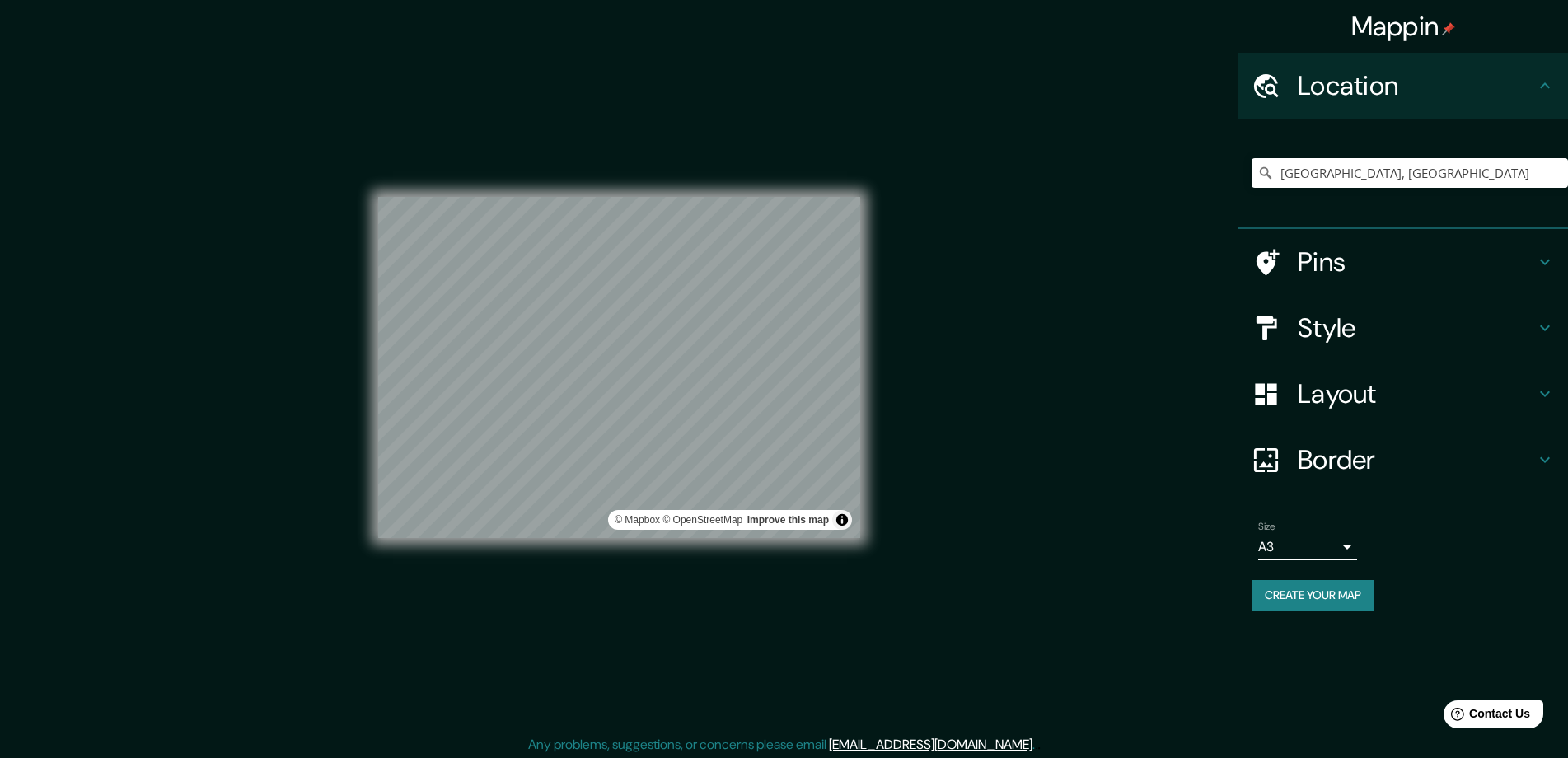
click at [1459, 88] on h4 "Location" at bounding box center [1416, 85] width 237 height 33
click at [1304, 602] on button "Create your map" at bounding box center [1313, 595] width 123 height 31
